Goal: Navigation & Orientation: Find specific page/section

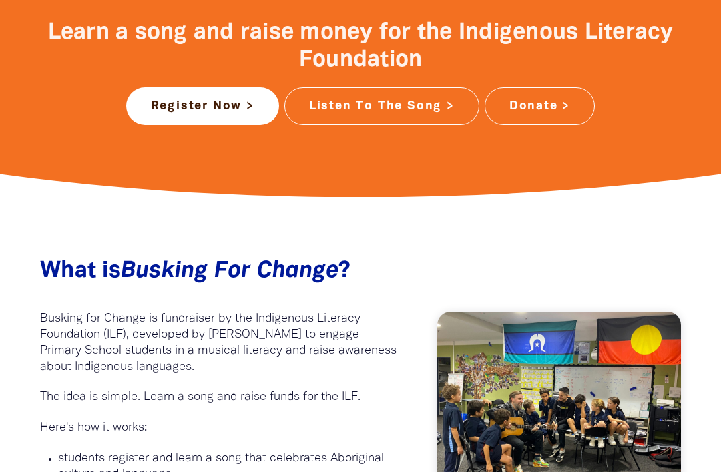
scroll to position [590, 0]
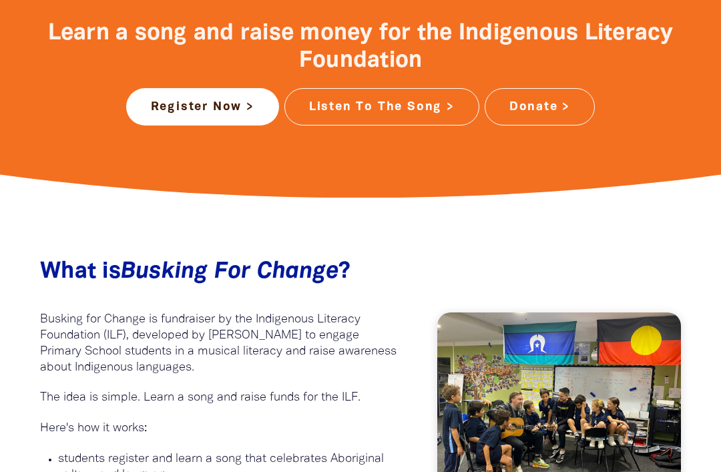
click at [486, 95] on link "Donate >" at bounding box center [539, 106] width 110 height 37
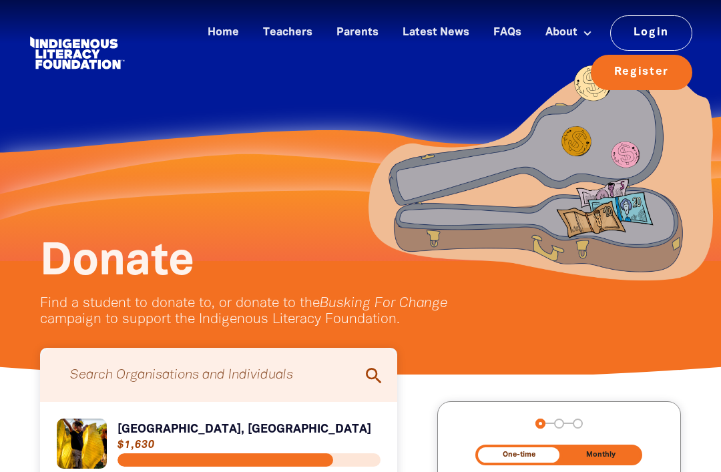
click at [307, 22] on link "Teachers" at bounding box center [287, 33] width 65 height 22
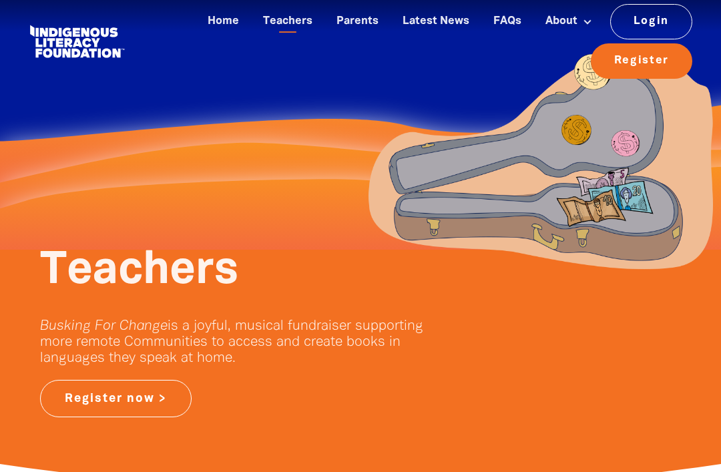
scroll to position [13, 0]
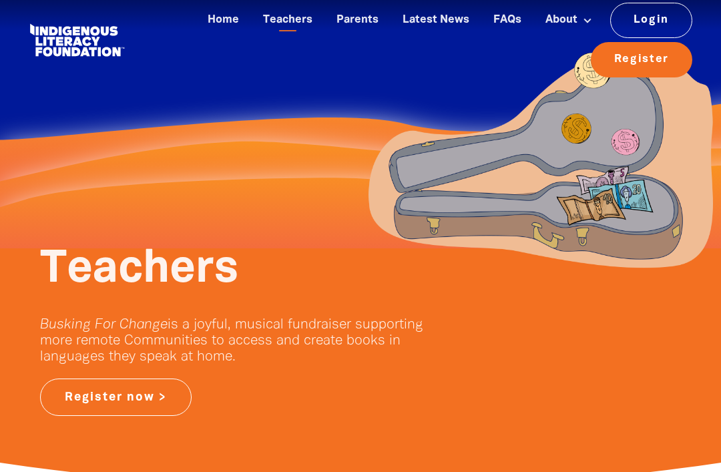
click at [228, 19] on link "Home" at bounding box center [223, 20] width 47 height 22
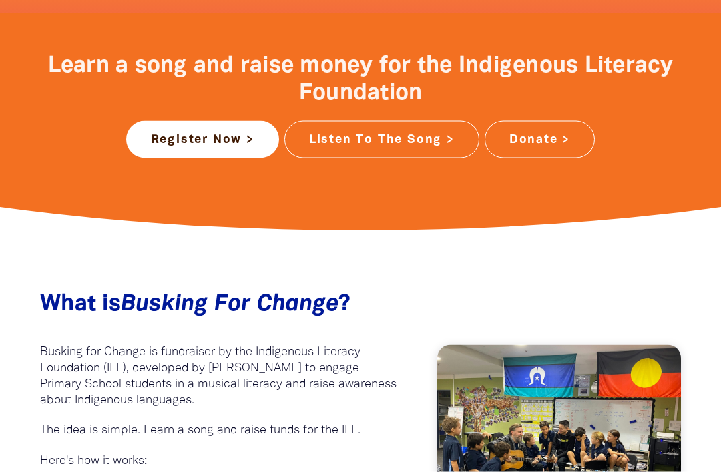
scroll to position [557, 0]
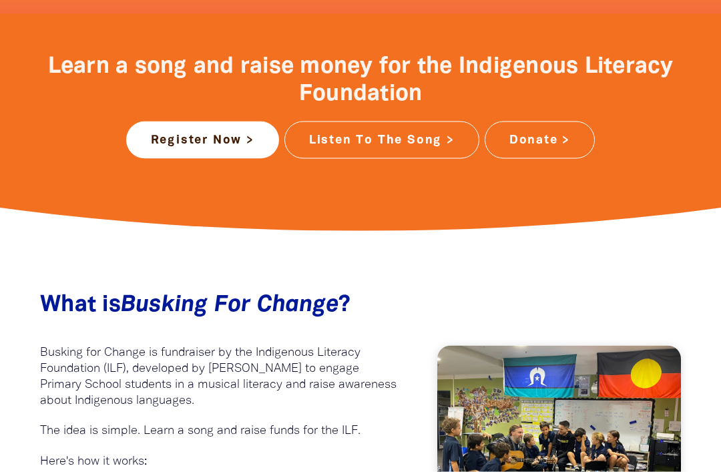
click at [442, 129] on link "Listen To The Song >" at bounding box center [381, 139] width 195 height 37
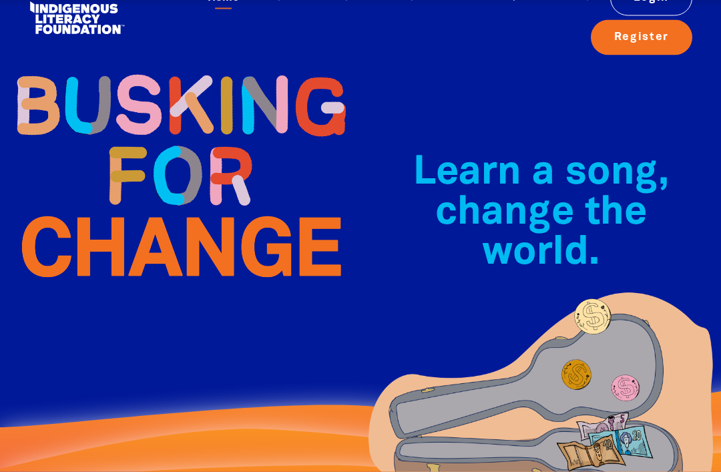
scroll to position [0, 0]
